Goal: Information Seeking & Learning: Learn about a topic

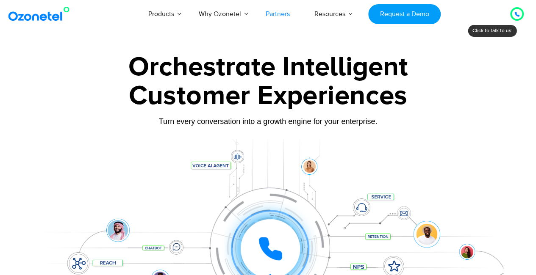
click at [275, 19] on link "Partners" at bounding box center [277, 14] width 49 height 28
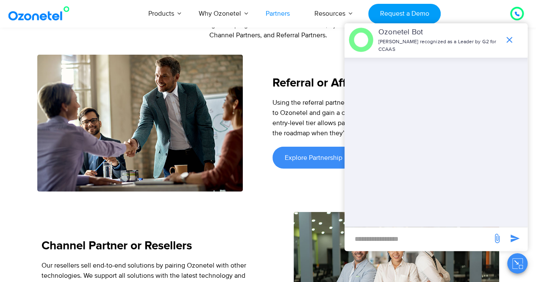
scroll to position [1079, 0]
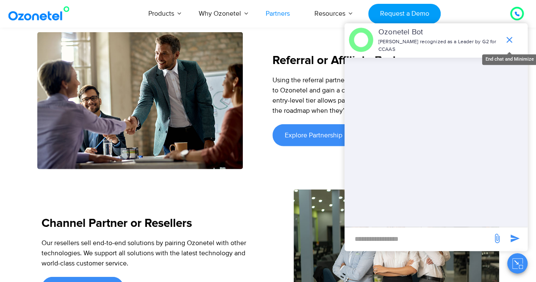
click at [508, 43] on icon "end chat or minimize" at bounding box center [509, 40] width 10 height 10
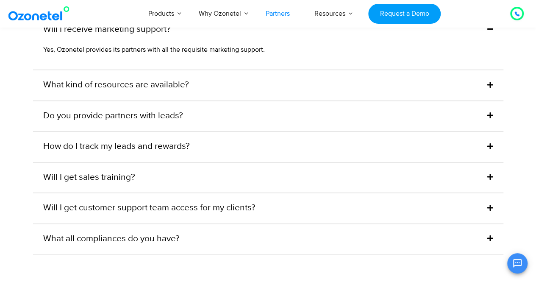
scroll to position [2092, 0]
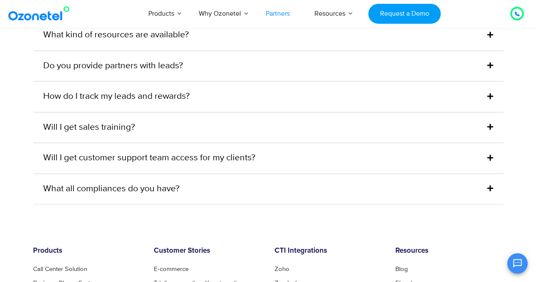
click at [485, 65] on span at bounding box center [488, 66] width 10 height 10
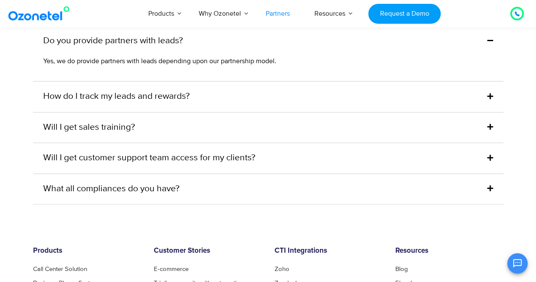
click at [485, 65] on div "Yes, we do provide partners with leads depending upon our partnership model." at bounding box center [268, 68] width 470 height 25
click at [488, 95] on icon at bounding box center [490, 96] width 6 height 7
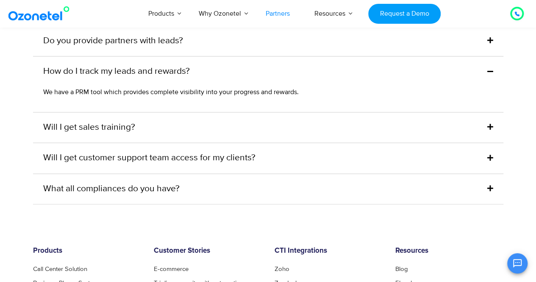
click at [375, 131] on div "Will I get sales training?" at bounding box center [268, 127] width 470 height 30
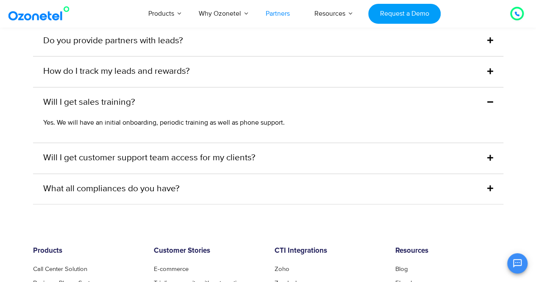
click at [371, 157] on div "Will I get customer support team access for my clients?" at bounding box center [268, 158] width 470 height 30
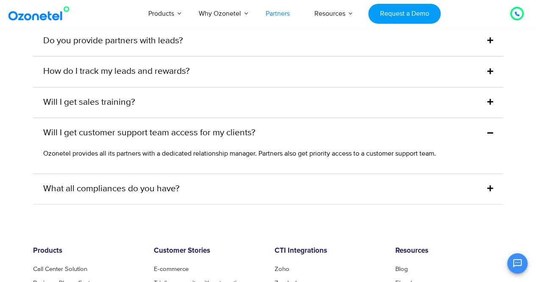
click at [371, 169] on div "Ozonetel provides all its partners with a dedicated relationship manager. Partn…" at bounding box center [268, 160] width 470 height 25
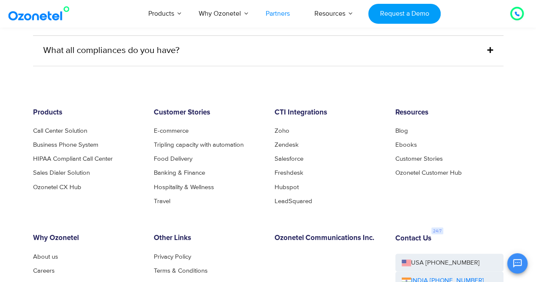
scroll to position [2266, 0]
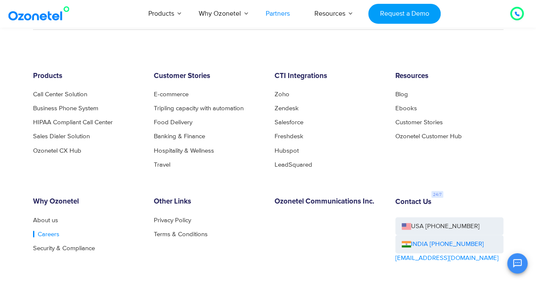
click at [47, 230] on link "Careers" at bounding box center [46, 233] width 26 height 6
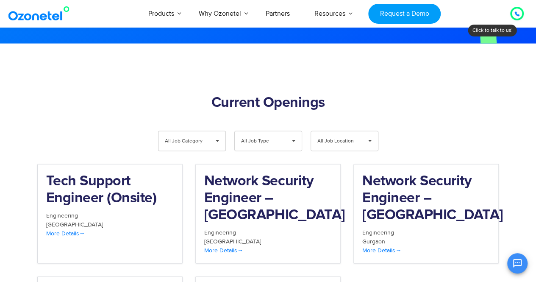
scroll to position [846, 0]
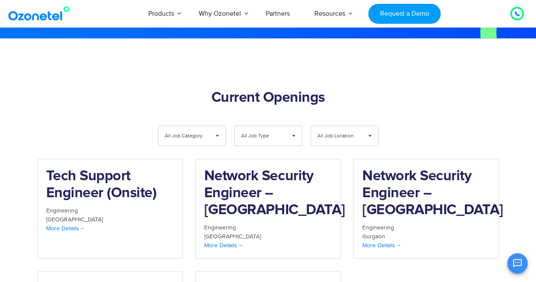
click at [276, 126] on span "All Job Type" at bounding box center [261, 135] width 40 height 19
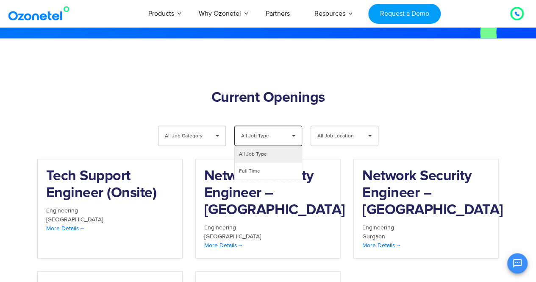
click at [406, 89] on h2 "Current Openings" at bounding box center [268, 97] width 462 height 17
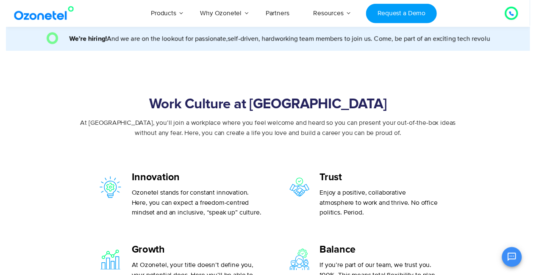
scroll to position [0, 0]
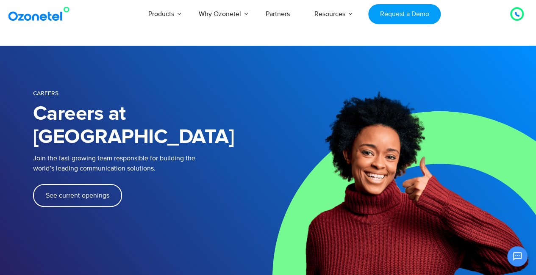
click at [56, 192] on span "See current openings" at bounding box center [78, 195] width 64 height 7
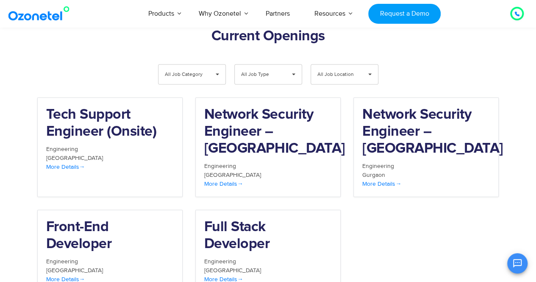
scroll to position [908, 0]
